Goal: Transaction & Acquisition: Purchase product/service

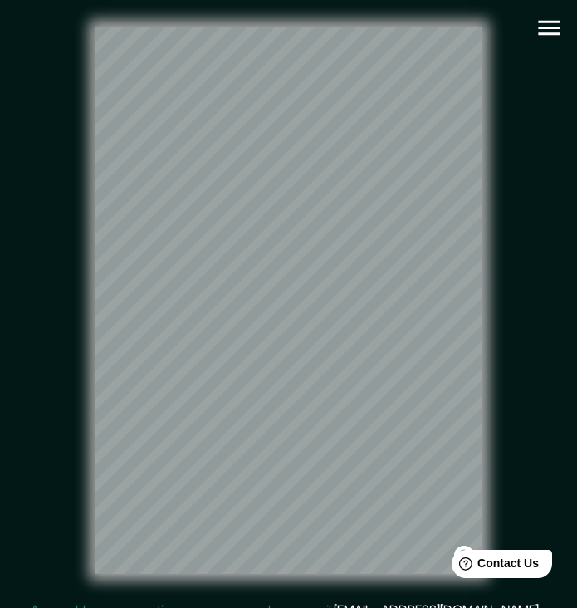
scroll to position [6, 0]
click at [548, 20] on icon "button" at bounding box center [549, 27] width 29 height 29
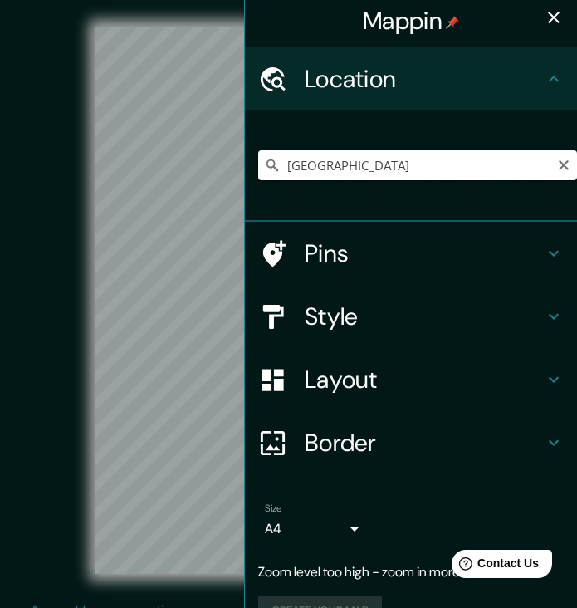
click at [452, 167] on input "Franciaország" at bounding box center [417, 165] width 319 height 30
click at [466, 169] on input "Franciaország" at bounding box center [417, 165] width 319 height 30
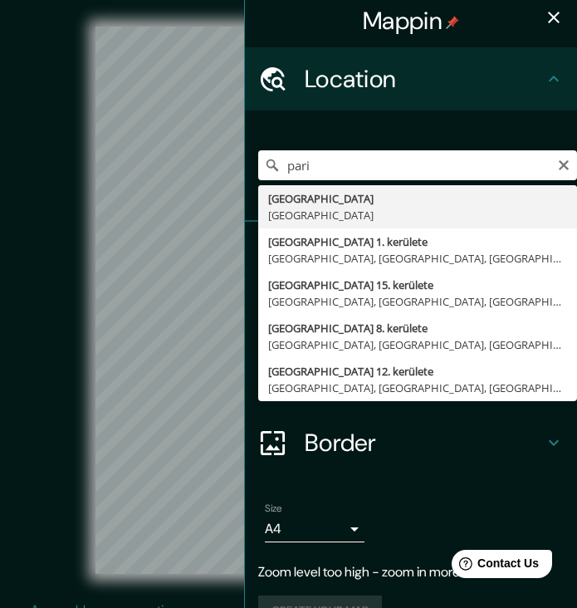
type input "Párizs, Franciaország"
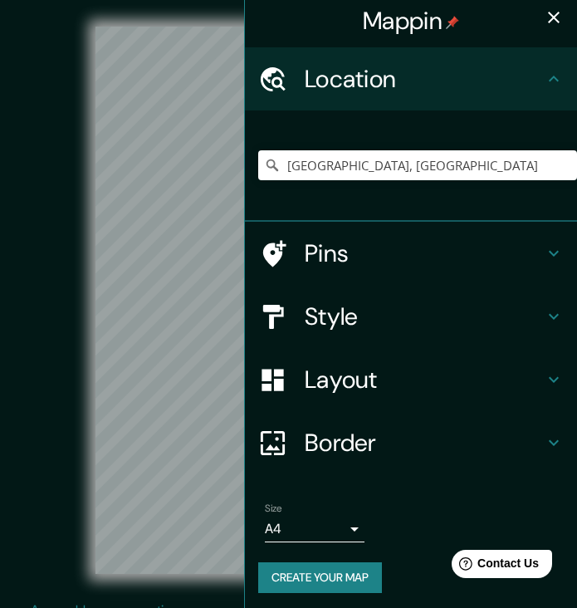
click at [562, 26] on icon "button" at bounding box center [554, 17] width 20 height 20
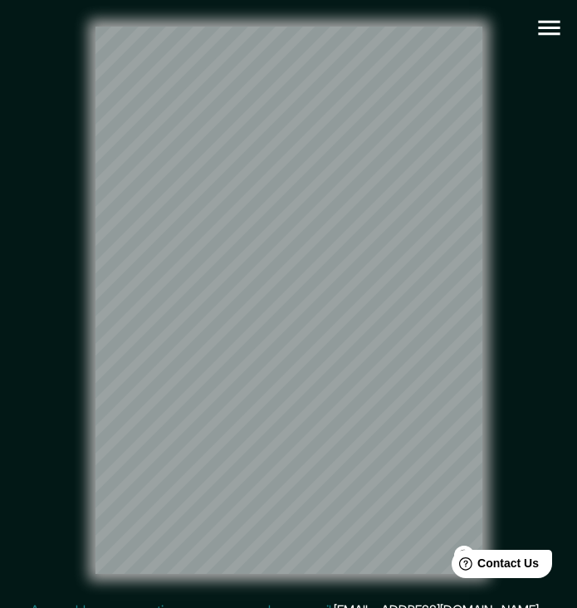
click at [545, 27] on icon "button" at bounding box center [549, 28] width 22 height 15
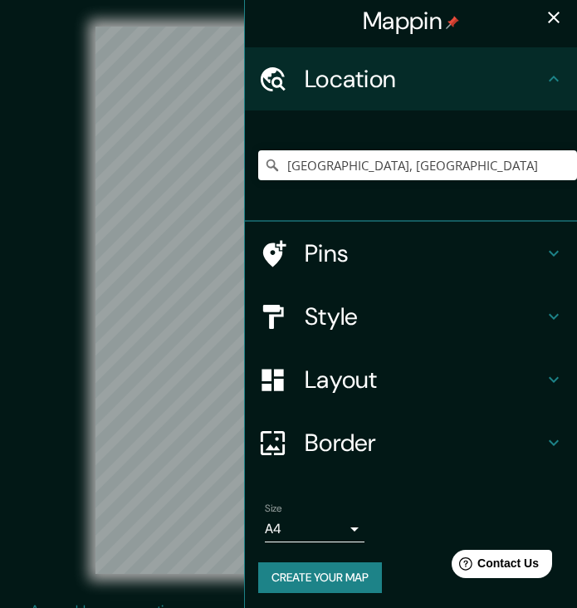
click at [398, 320] on h4 "Style" at bounding box center [424, 316] width 239 height 30
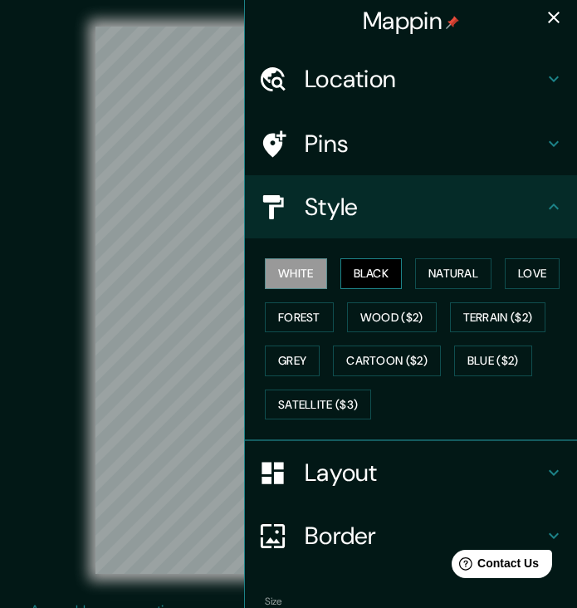
click at [380, 271] on button "Black" at bounding box center [371, 273] width 62 height 31
click at [283, 273] on button "White" at bounding box center [296, 273] width 62 height 31
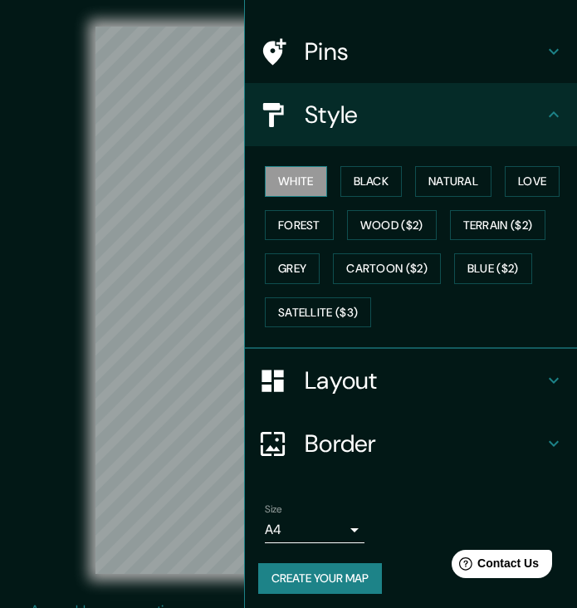
scroll to position [97, 0]
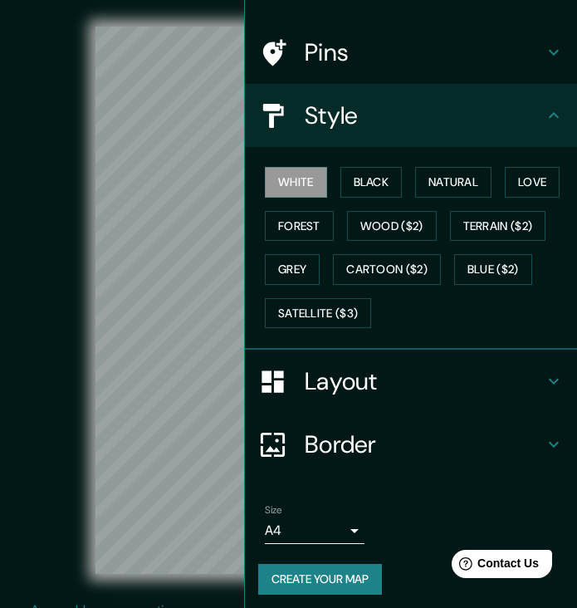
click at [329, 575] on button "Create your map" at bounding box center [320, 579] width 124 height 31
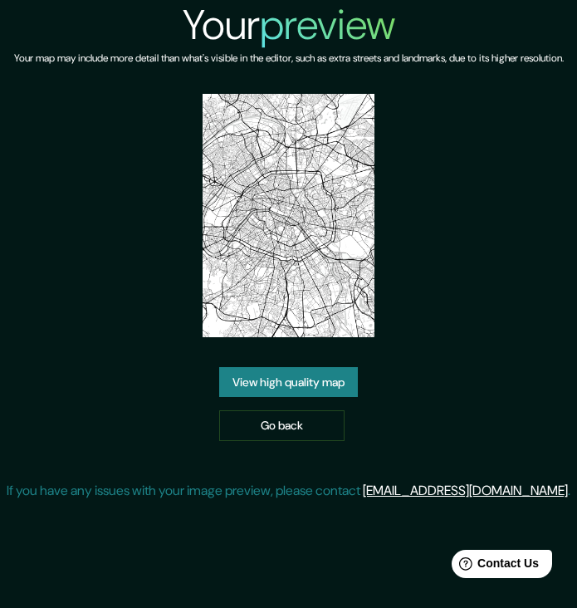
click at [315, 398] on link "View high quality map" at bounding box center [288, 382] width 139 height 31
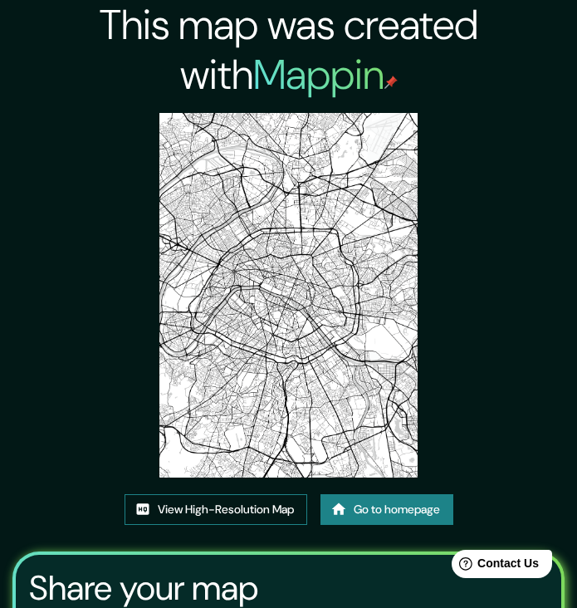
click at [224, 494] on link "View High-Resolution Map" at bounding box center [216, 509] width 183 height 31
